Goal: Information Seeking & Learning: Check status

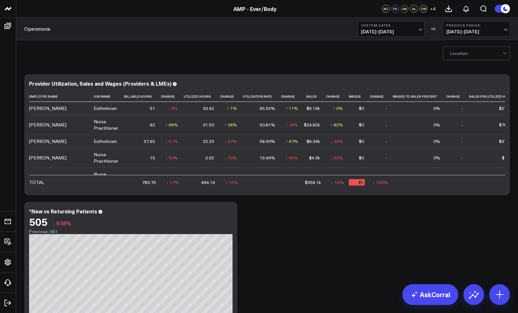
click at [369, 29] on span "08/07/25 - 08/21/25" at bounding box center [391, 31] width 60 height 5
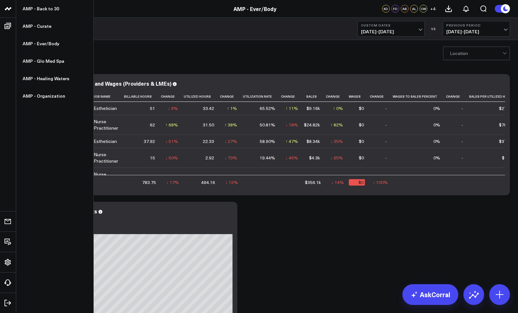
click at [11, 10] on icon at bounding box center [8, 9] width 8 height 8
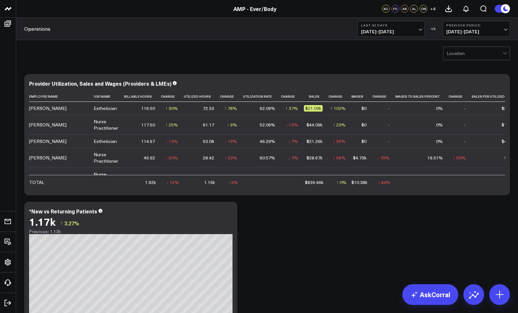
click at [395, 30] on span "[DATE] - [DATE]" at bounding box center [391, 31] width 60 height 5
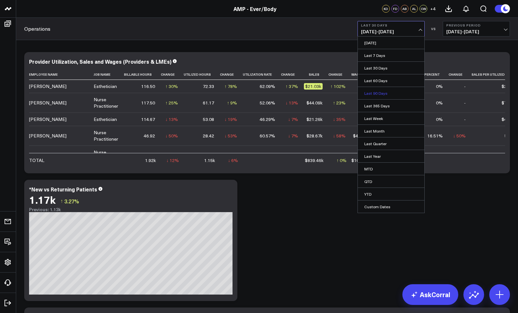
scroll to position [26, 0]
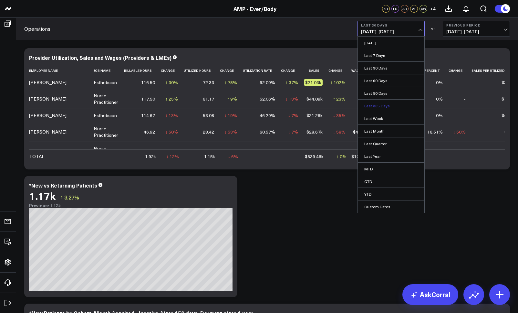
click at [378, 106] on link "Last 365 Days" at bounding box center [391, 106] width 67 height 12
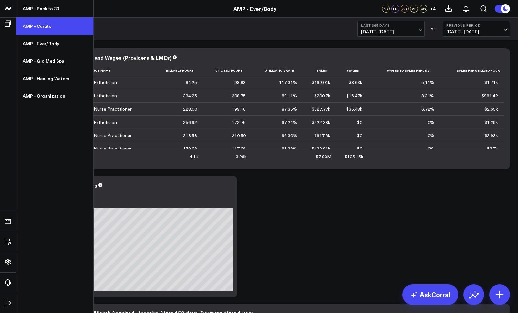
click at [36, 25] on link "AMP - Curate" at bounding box center [54, 25] width 77 height 17
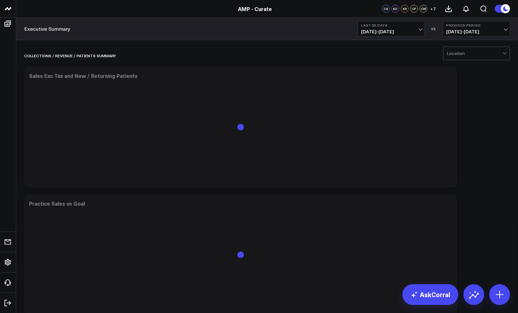
click at [390, 27] on button "Last 30 Days [DATE] - [DATE]" at bounding box center [391, 29] width 67 height 16
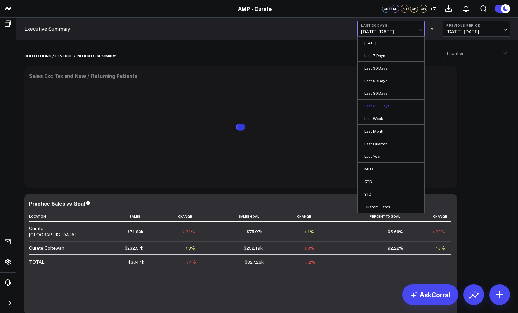
click at [378, 107] on link "Last 365 Days" at bounding box center [391, 106] width 67 height 12
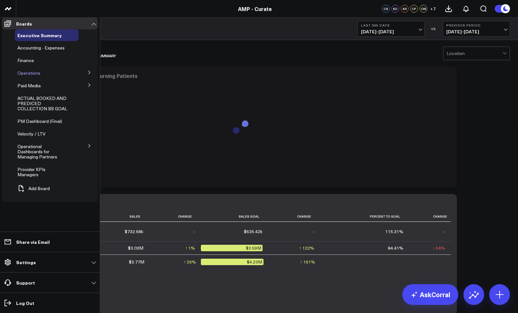
click at [26, 76] on span "Operations" at bounding box center [28, 73] width 23 height 6
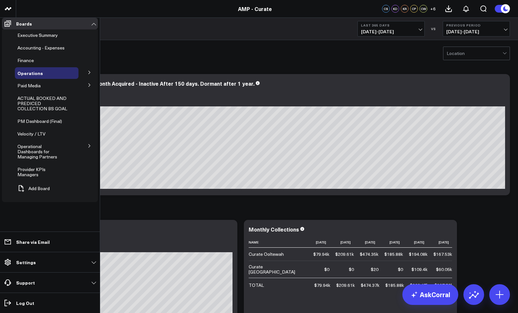
click at [89, 74] on icon at bounding box center [90, 72] width 2 height 3
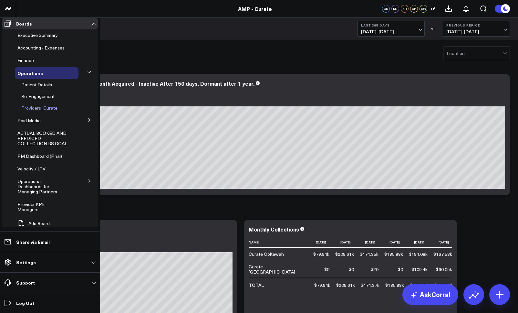
click at [44, 111] on span "Providers_Curate" at bounding box center [39, 108] width 36 height 6
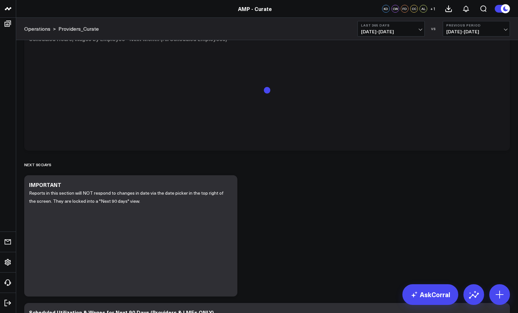
scroll to position [823, 0]
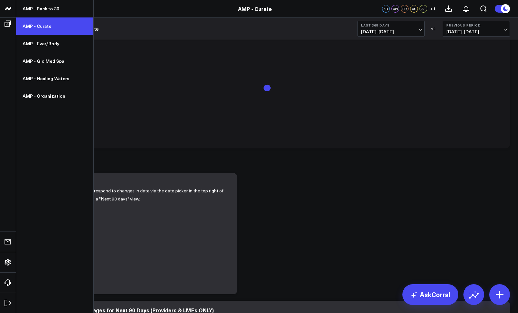
click at [30, 21] on link "AMP - Curate" at bounding box center [54, 25] width 77 height 17
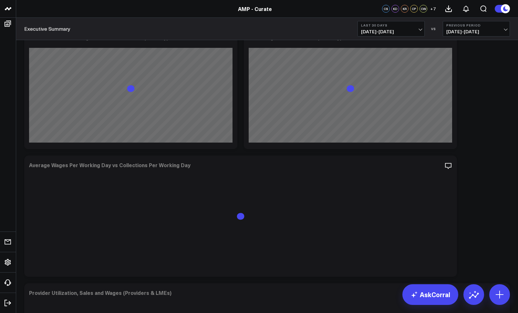
scroll to position [2134, 0]
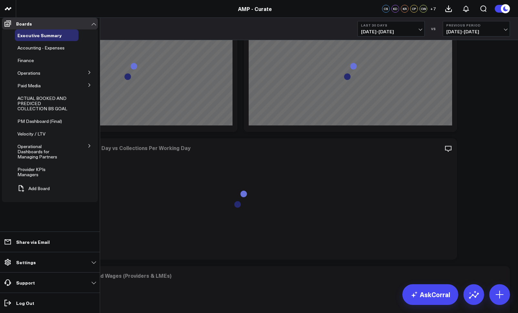
click at [90, 74] on icon at bounding box center [90, 72] width 4 height 4
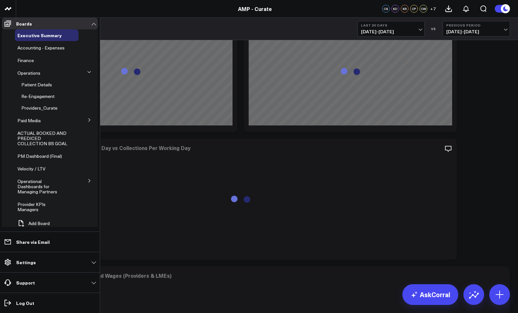
click at [90, 74] on button at bounding box center [90, 72] width 10 height 17
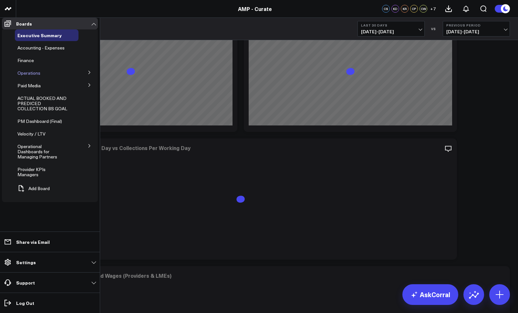
click at [27, 76] on span "Operations" at bounding box center [28, 73] width 23 height 6
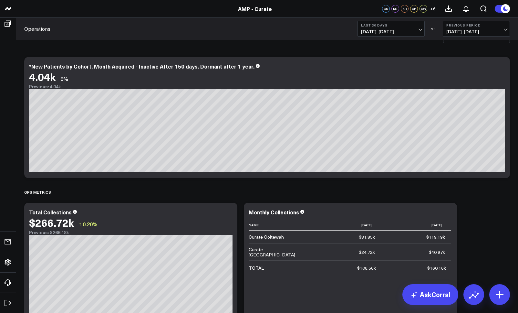
scroll to position [16, 0]
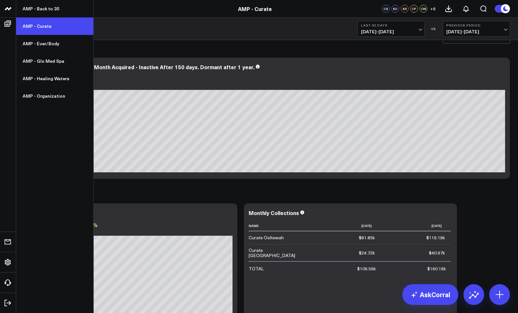
click at [34, 23] on link "AMP - Curate" at bounding box center [54, 25] width 77 height 17
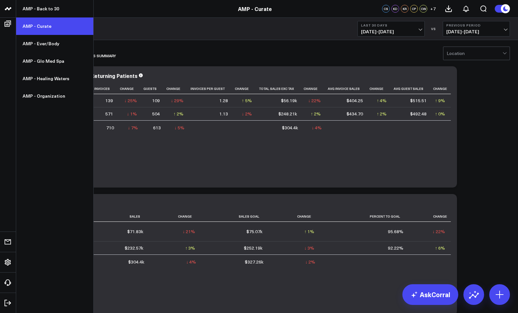
click at [53, 31] on link "AMP - Curate" at bounding box center [54, 25] width 77 height 17
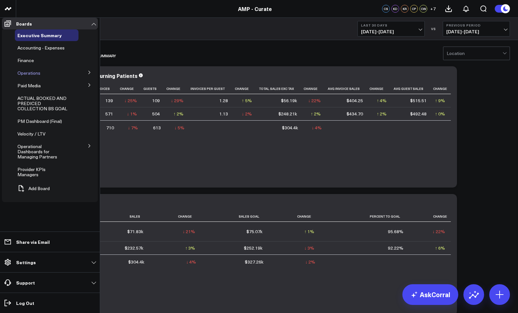
click at [39, 76] on span "Operations" at bounding box center [28, 73] width 23 height 6
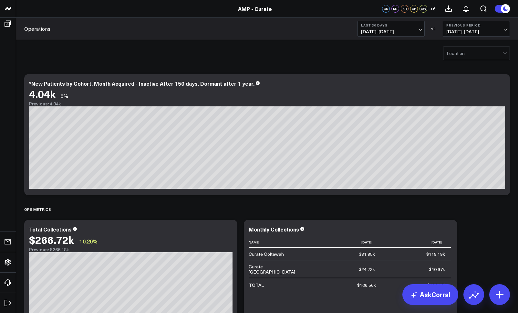
click at [388, 32] on span "07/21/25 - 08/19/25" at bounding box center [391, 31] width 60 height 5
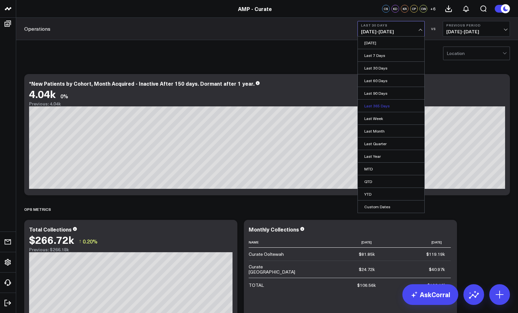
click at [379, 105] on link "Last 365 Days" at bounding box center [391, 106] width 67 height 12
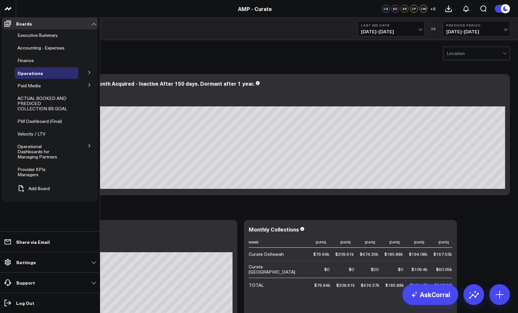
click at [90, 74] on icon at bounding box center [90, 72] width 4 height 4
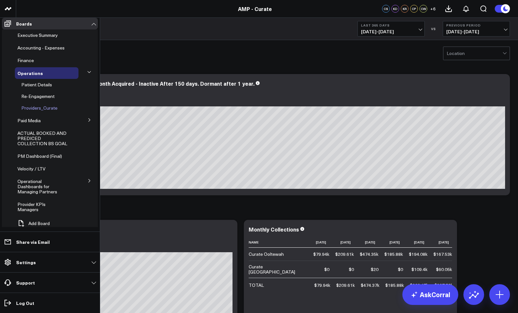
click at [45, 109] on span "Providers_Curate" at bounding box center [39, 108] width 36 height 6
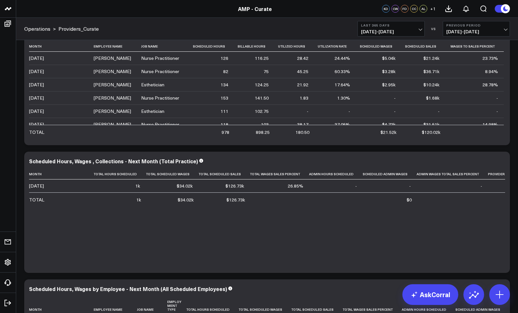
scroll to position [33, 0]
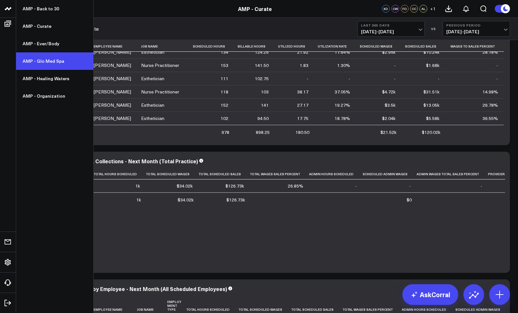
click at [50, 66] on link "AMP - Glo Med Spa" at bounding box center [54, 60] width 77 height 17
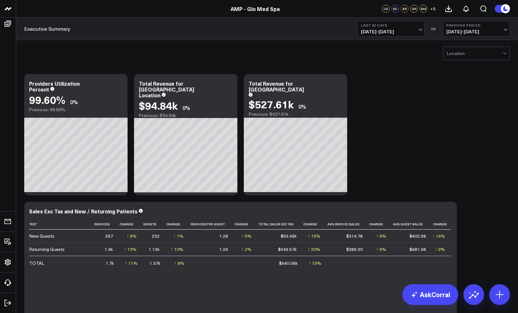
click at [480, 56] on div at bounding box center [475, 53] width 56 height 13
click at [467, 81] on div "[GEOGRAPHIC_DATA]" at bounding box center [477, 80] width 66 height 13
click at [383, 26] on b "Last 30 Days" at bounding box center [391, 25] width 60 height 4
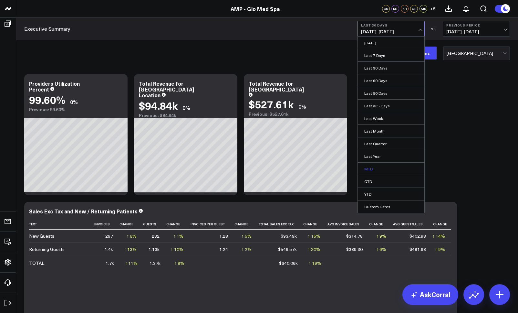
click at [377, 170] on link "MTD" at bounding box center [391, 169] width 67 height 12
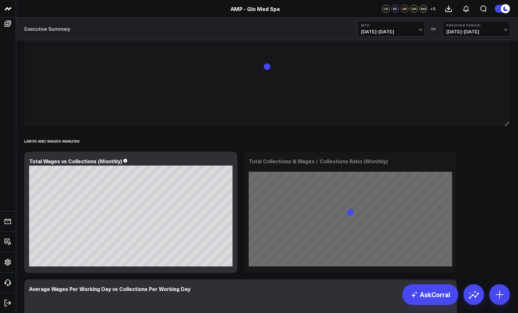
scroll to position [1674, 0]
